Goal: Task Accomplishment & Management: Manage account settings

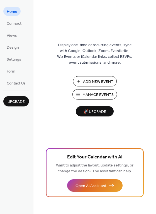
click at [98, 92] on span "Manage Events" at bounding box center [97, 95] width 31 height 6
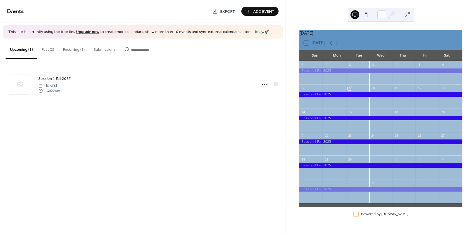
click at [49, 52] on button "Past (2)" at bounding box center [47, 49] width 21 height 20
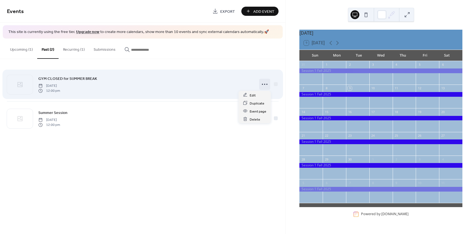
click at [260, 86] on div at bounding box center [264, 84] width 11 height 11
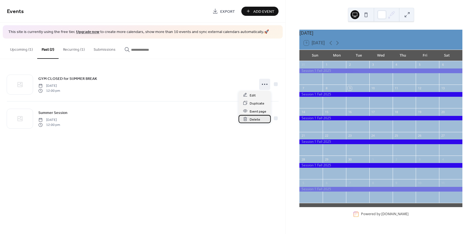
click at [255, 118] on span "Delete" at bounding box center [255, 120] width 11 height 6
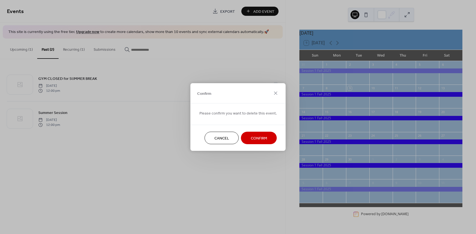
click at [258, 141] on span "Confirm" at bounding box center [259, 139] width 16 height 6
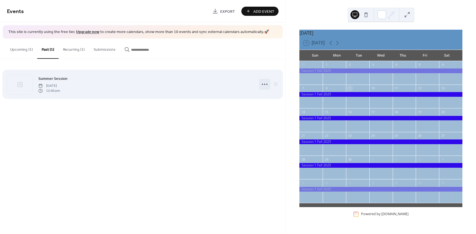
click at [265, 83] on icon at bounding box center [264, 84] width 9 height 9
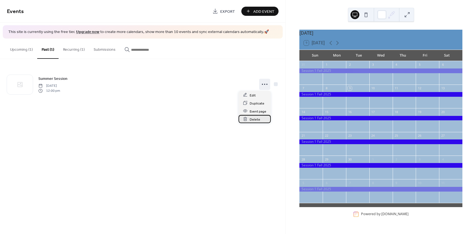
click at [256, 120] on span "Delete" at bounding box center [255, 120] width 11 height 6
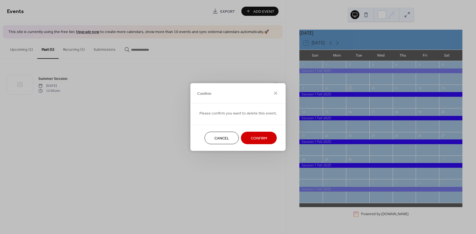
click at [251, 141] on span "Confirm" at bounding box center [259, 139] width 16 height 6
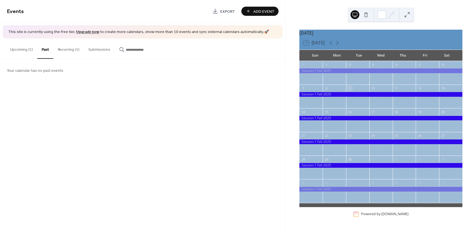
click at [67, 47] on button "Recurring (1)" at bounding box center [68, 49] width 31 height 20
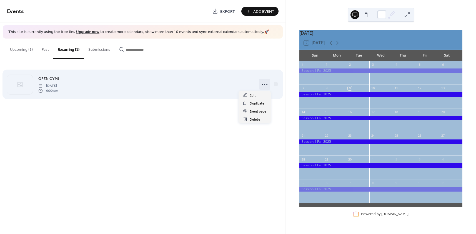
click at [264, 86] on icon at bounding box center [264, 84] width 9 height 9
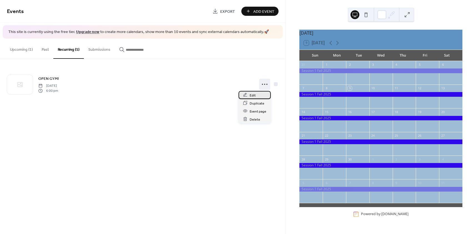
click at [256, 94] on div "Edit" at bounding box center [255, 95] width 32 height 8
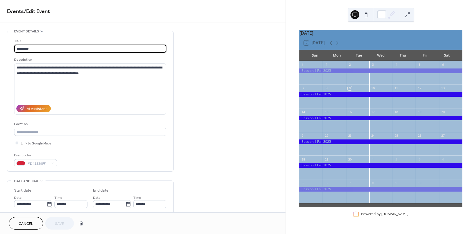
type input "**********"
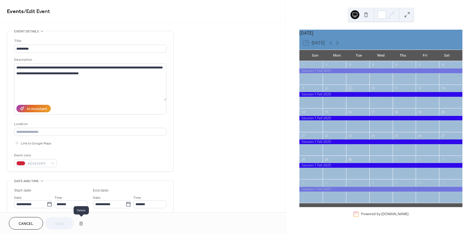
click at [79, 223] on button "button" at bounding box center [81, 223] width 10 height 11
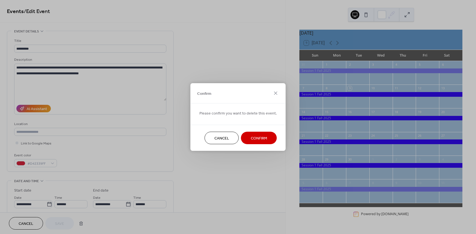
click at [259, 136] on span "Confirm" at bounding box center [259, 139] width 16 height 6
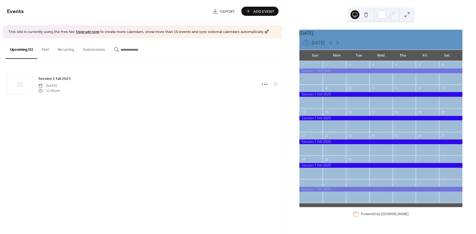
click at [257, 13] on span "Add Event" at bounding box center [263, 12] width 21 height 6
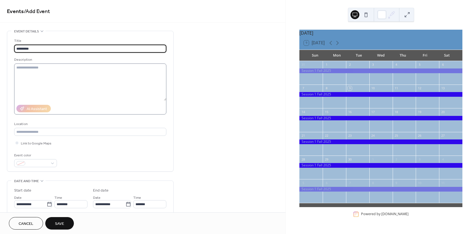
type input "*********"
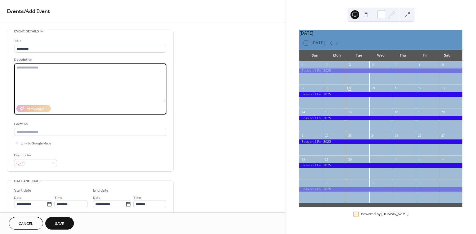
click at [98, 70] on textarea at bounding box center [90, 82] width 152 height 37
type textarea "*"
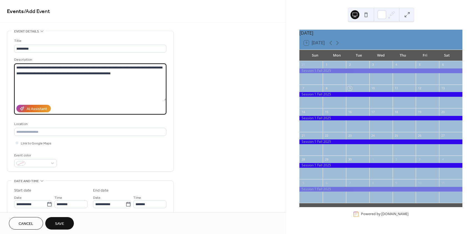
scroll to position [28, 0]
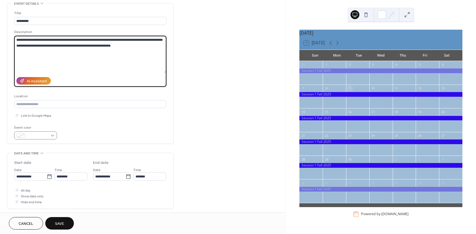
type textarea "**********"
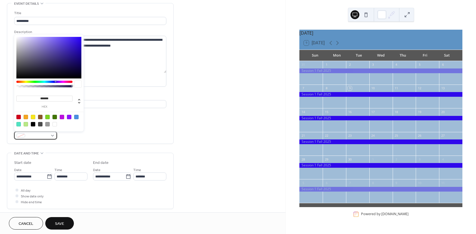
click at [47, 134] on span at bounding box center [38, 136] width 21 height 6
click at [48, 118] on div at bounding box center [47, 117] width 4 height 4
type input "*******"
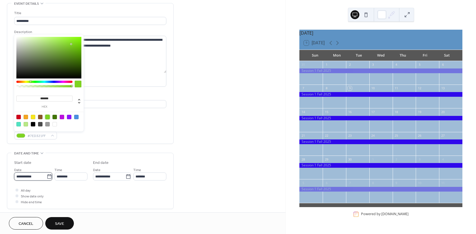
click at [32, 176] on input "**********" at bounding box center [30, 177] width 33 height 8
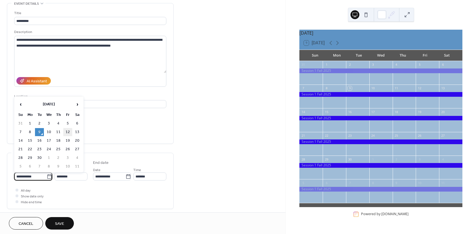
click at [66, 131] on td "12" at bounding box center [67, 132] width 9 height 8
type input "**********"
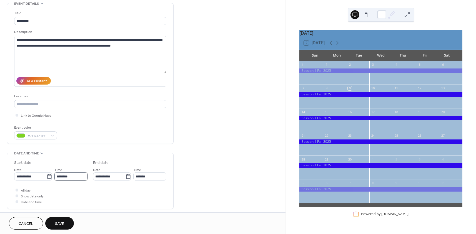
click at [78, 179] on input "********" at bounding box center [70, 177] width 33 height 8
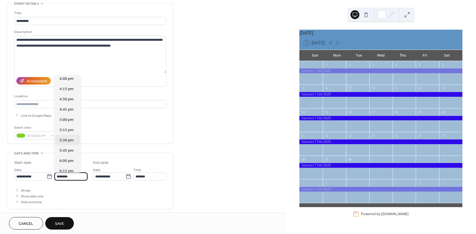
scroll to position [744, 0]
click at [65, 101] on span "6:30 pm" at bounding box center [66, 99] width 14 height 6
type input "*******"
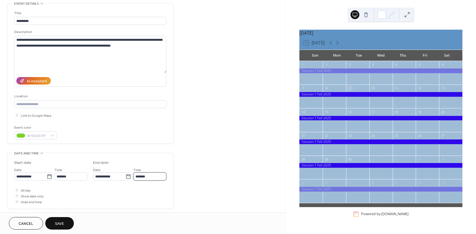
click at [151, 177] on input "*******" at bounding box center [149, 177] width 33 height 8
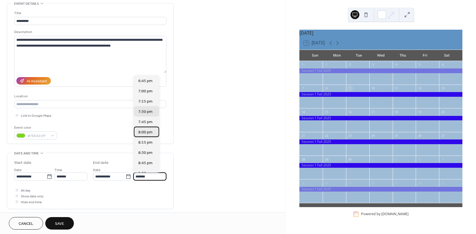
click at [148, 133] on span "8:00 pm" at bounding box center [145, 133] width 14 height 6
type input "*******"
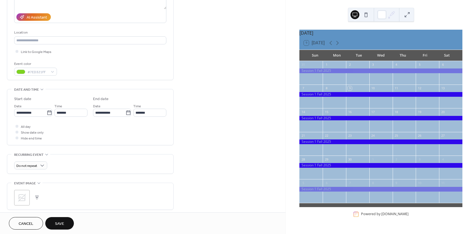
scroll to position [158, 0]
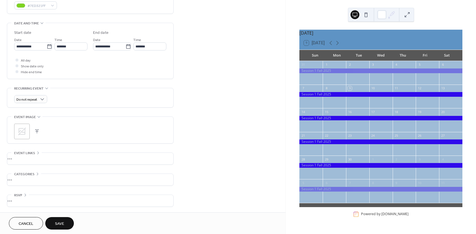
click at [65, 223] on button "Save" at bounding box center [59, 224] width 29 height 13
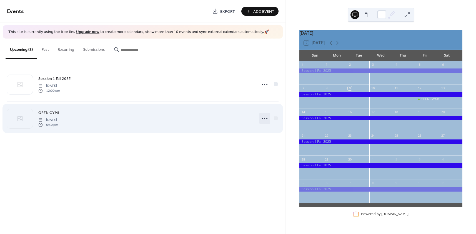
click at [263, 117] on icon at bounding box center [264, 118] width 9 height 9
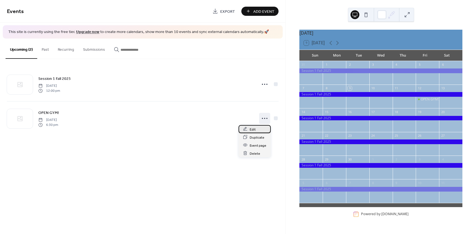
click at [265, 130] on div "Edit" at bounding box center [255, 129] width 32 height 8
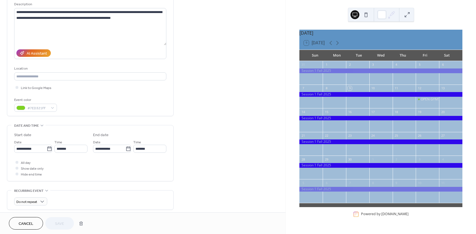
scroll to position [158, 0]
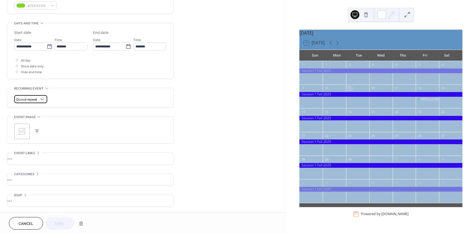
click at [37, 98] on div "Do not repeat" at bounding box center [30, 99] width 33 height 8
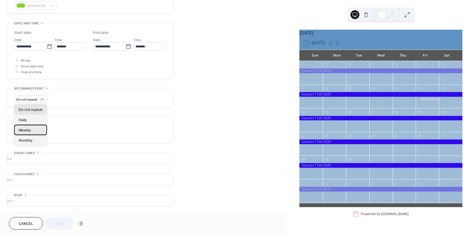
click at [34, 130] on div "Weekly" at bounding box center [30, 130] width 33 height 10
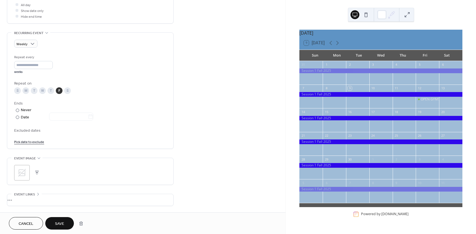
scroll to position [255, 0]
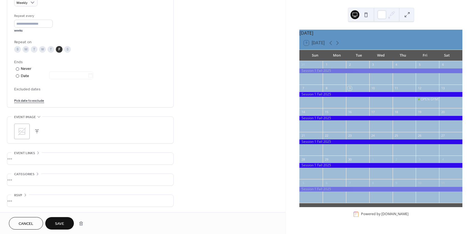
click at [30, 90] on span "Excluded dates" at bounding box center [90, 90] width 152 height 6
click at [31, 100] on link "Pick date to exclude" at bounding box center [29, 101] width 30 height 6
click at [66, 149] on td "19" at bounding box center [67, 151] width 9 height 8
click at [31, 111] on link "Pick date to exclude" at bounding box center [29, 111] width 30 height 6
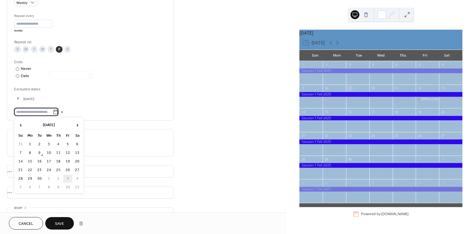
click at [68, 177] on td "3" at bounding box center [67, 179] width 9 height 8
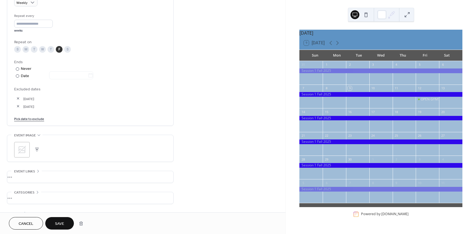
click at [26, 118] on link "Pick date to exclude" at bounding box center [29, 119] width 30 height 6
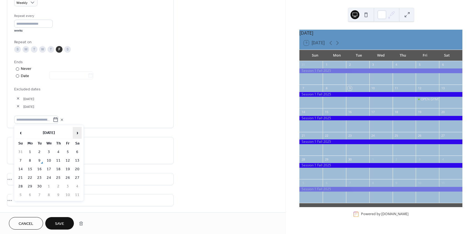
click at [76, 132] on span "›" at bounding box center [77, 133] width 8 height 11
click at [69, 169] on td "17" at bounding box center [67, 170] width 9 height 8
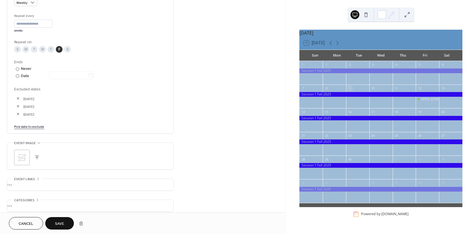
click at [37, 129] on link "Pick date to exclude" at bounding box center [29, 127] width 30 height 6
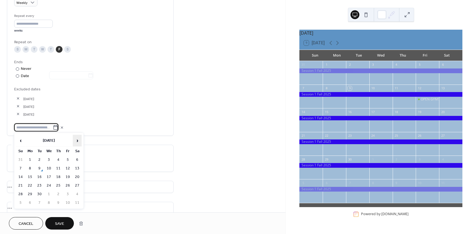
click at [78, 141] on span "›" at bounding box center [77, 140] width 8 height 11
click at [69, 194] on td "31" at bounding box center [67, 195] width 9 height 8
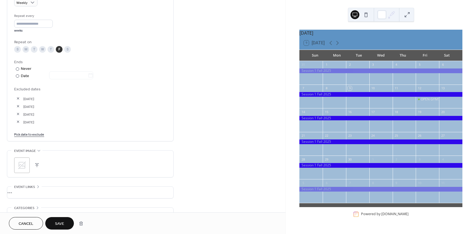
click at [34, 134] on link "Pick date to exclude" at bounding box center [29, 134] width 30 height 6
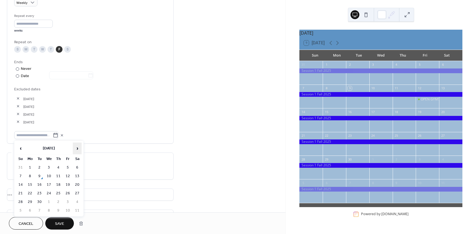
click at [76, 149] on span "›" at bounding box center [77, 148] width 8 height 11
click at [77, 149] on span "›" at bounding box center [77, 148] width 8 height 11
click at [67, 187] on td "14" at bounding box center [67, 185] width 9 height 8
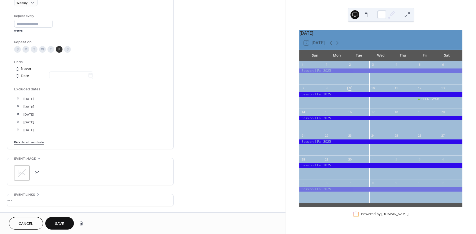
click at [18, 141] on link "Pick date to exclude" at bounding box center [29, 142] width 30 height 6
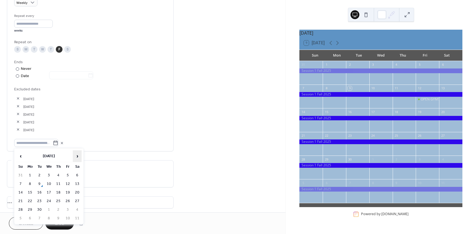
click at [76, 158] on span "›" at bounding box center [77, 156] width 8 height 11
click at [70, 210] on td "28" at bounding box center [67, 210] width 9 height 8
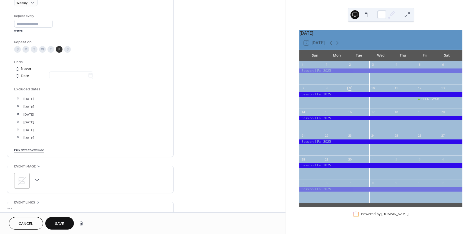
click at [33, 150] on link "Pick date to exclude" at bounding box center [29, 150] width 30 height 6
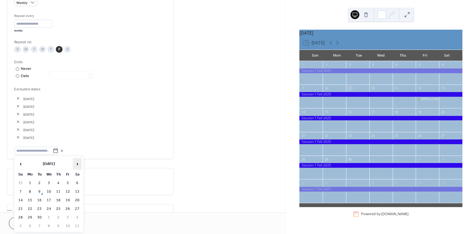
click at [76, 163] on span "›" at bounding box center [77, 164] width 8 height 11
click at [77, 166] on span "›" at bounding box center [77, 164] width 8 height 11
click at [66, 192] on td "12" at bounding box center [67, 192] width 9 height 8
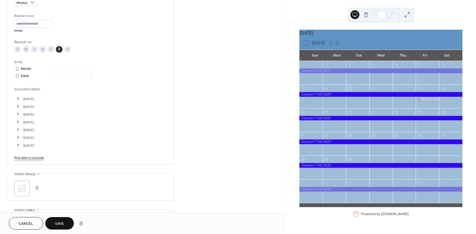
click at [33, 157] on link "Pick date to exclude" at bounding box center [29, 158] width 30 height 6
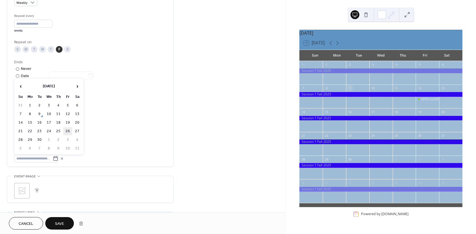
click at [67, 129] on td "26" at bounding box center [67, 132] width 9 height 8
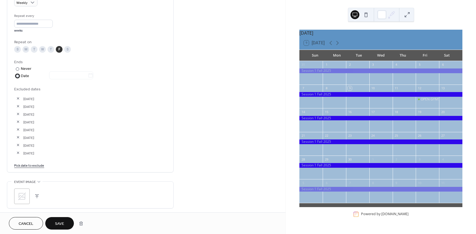
click at [16, 76] on div at bounding box center [17, 75] width 3 height 3
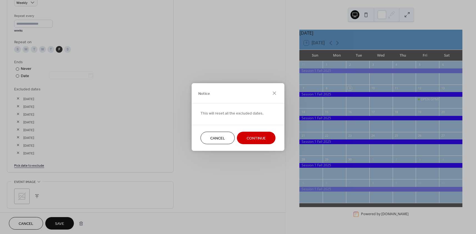
click at [228, 138] on button "Cancel" at bounding box center [218, 138] width 34 height 13
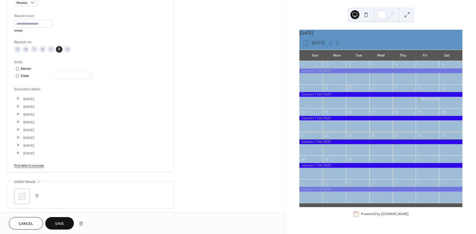
click at [61, 224] on span "Save" at bounding box center [59, 224] width 9 height 6
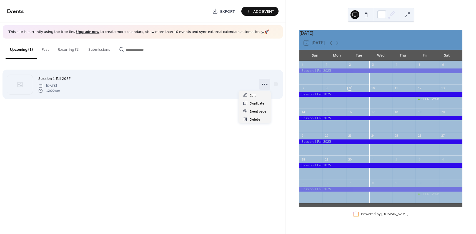
click at [263, 84] on circle at bounding box center [262, 84] width 1 height 1
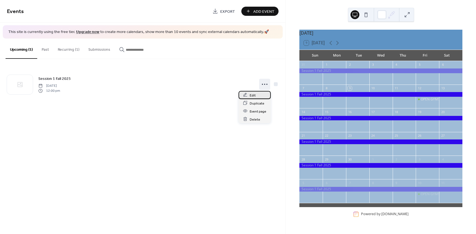
click at [252, 95] on span "Edit" at bounding box center [253, 96] width 6 height 6
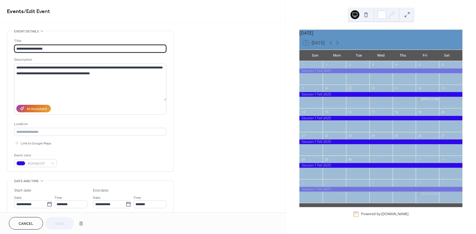
click at [27, 224] on span "Cancel" at bounding box center [26, 224] width 15 height 6
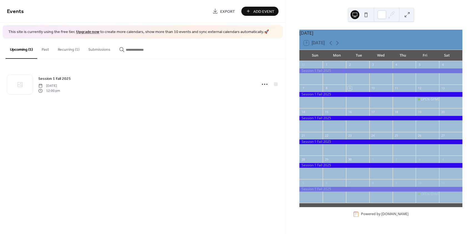
click at [72, 49] on button "Recurring (1)" at bounding box center [68, 49] width 31 height 20
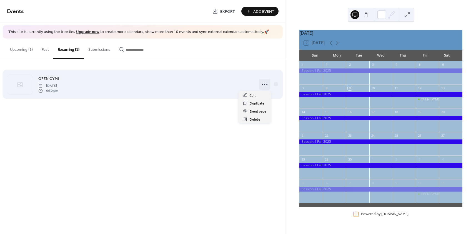
click at [265, 84] on circle at bounding box center [264, 84] width 1 height 1
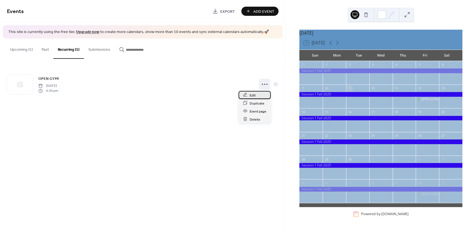
click at [253, 95] on span "Edit" at bounding box center [253, 96] width 6 height 6
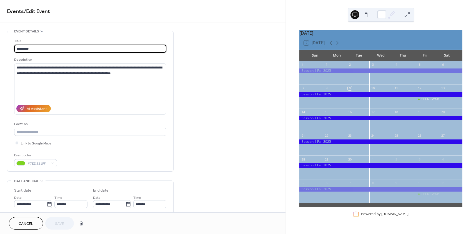
click at [22, 227] on span "Cancel" at bounding box center [26, 224] width 15 height 6
